Goal: Navigation & Orientation: Find specific page/section

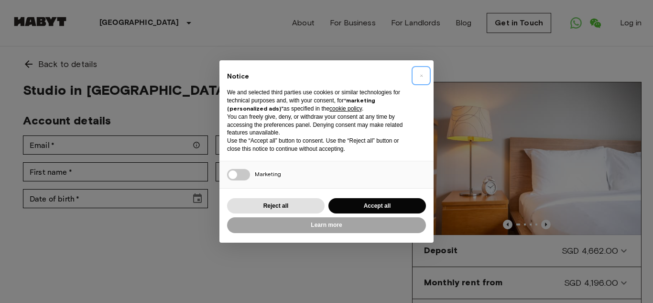
click at [423, 75] on span "×" at bounding box center [421, 75] width 3 height 11
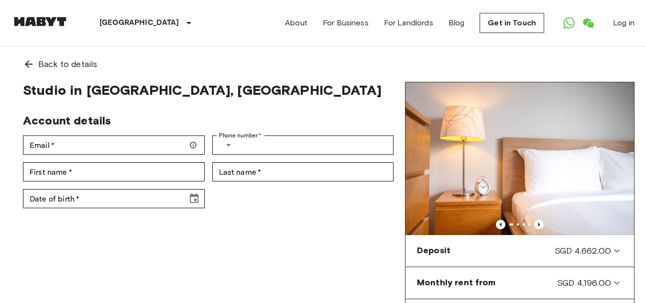
click at [361, 110] on div "Account details" at bounding box center [204, 117] width 378 height 22
click at [90, 65] on span "Back to details" at bounding box center [67, 64] width 59 height 12
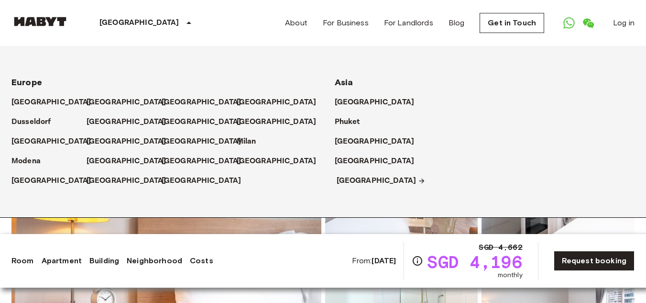
click at [348, 183] on p "[GEOGRAPHIC_DATA]" at bounding box center [377, 180] width 80 height 11
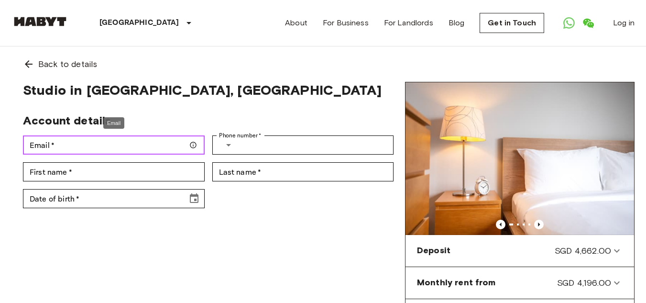
click at [184, 148] on input "Email   *" at bounding box center [114, 144] width 182 height 19
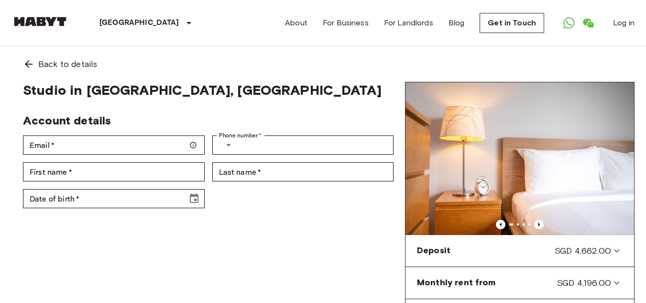
click at [277, 109] on div "Account details" at bounding box center [204, 117] width 378 height 22
